Goal: Task Accomplishment & Management: Manage account settings

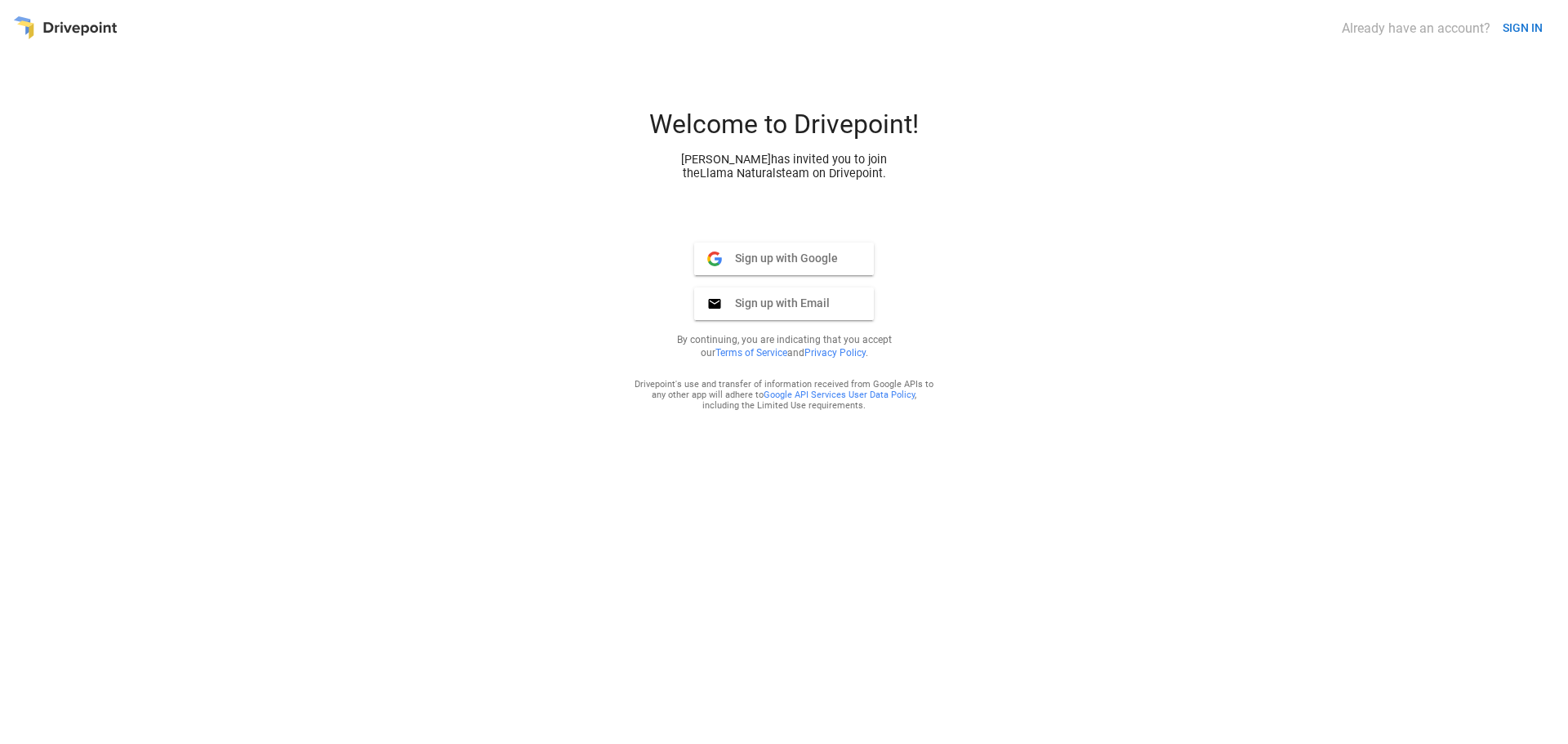
click at [53, 26] on div at bounding box center [64, 28] width 104 height 31
click at [1536, 30] on button "SIGN IN" at bounding box center [1522, 28] width 53 height 31
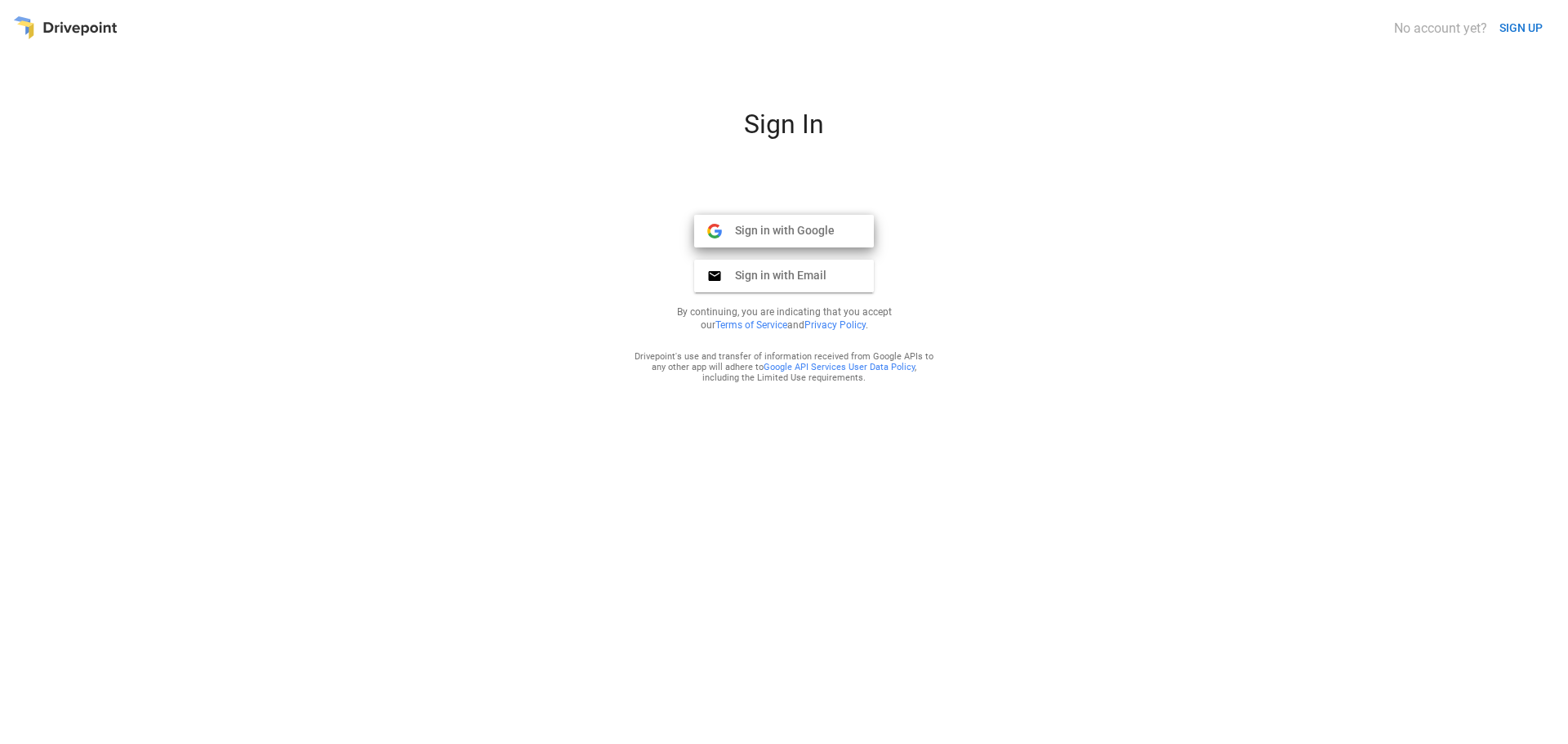
click at [795, 226] on span "Sign in with Google" at bounding box center [778, 230] width 113 height 14
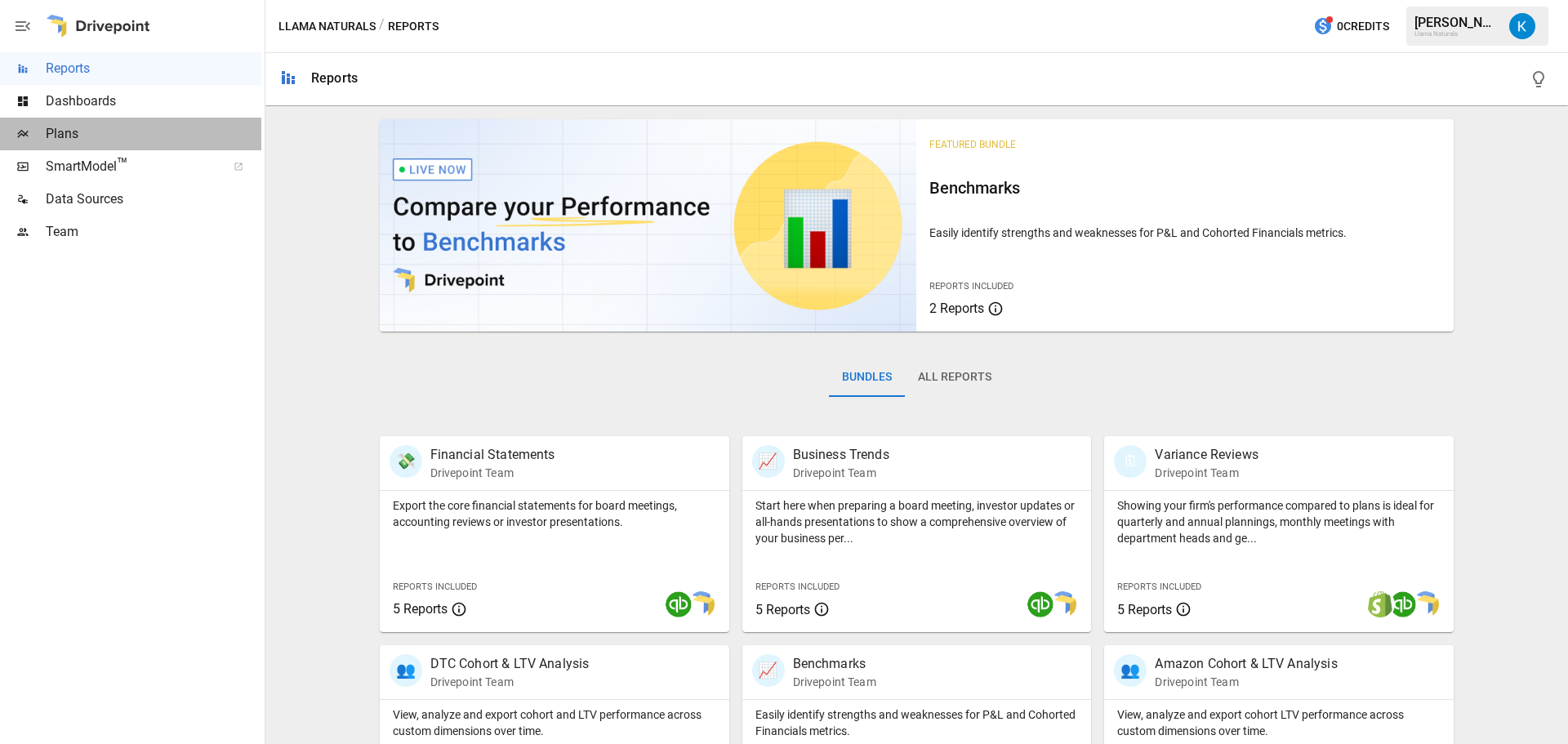
click at [58, 136] on span "Plans" at bounding box center [153, 133] width 215 height 20
